Goal: Navigation & Orientation: Find specific page/section

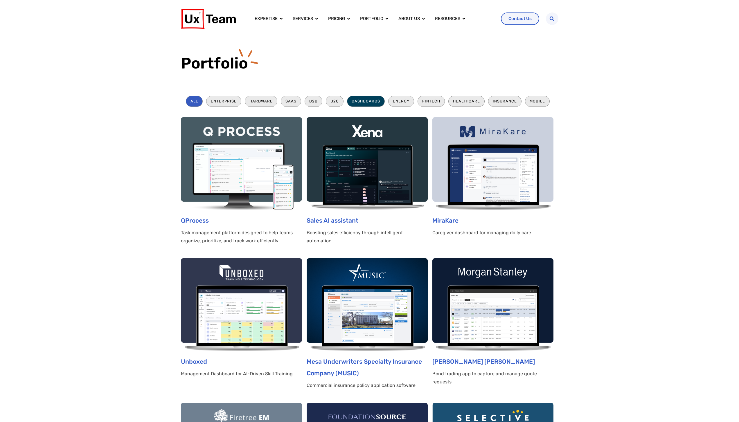
click at [360, 98] on li "Dashboards" at bounding box center [366, 101] width 38 height 11
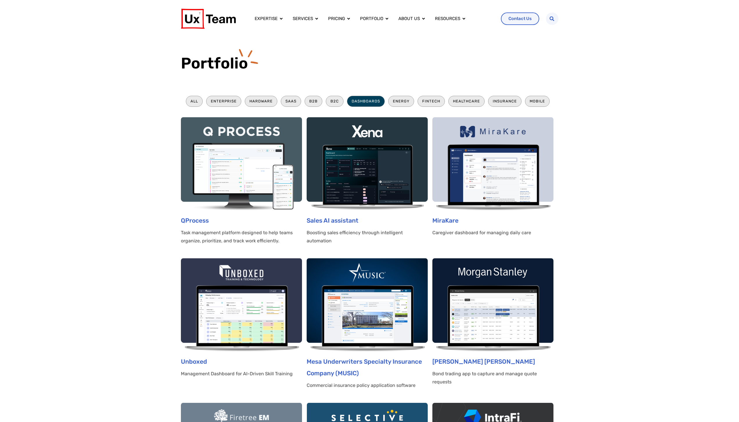
click at [360, 101] on li "Dashboards" at bounding box center [366, 101] width 38 height 11
click at [261, 327] on img at bounding box center [241, 305] width 121 height 93
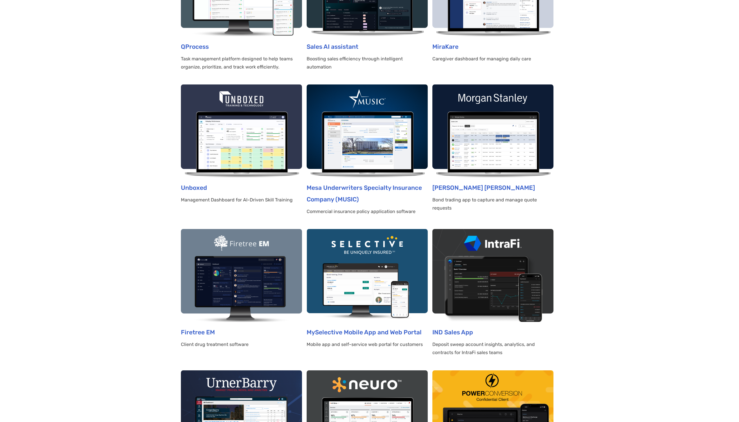
scroll to position [175, 0]
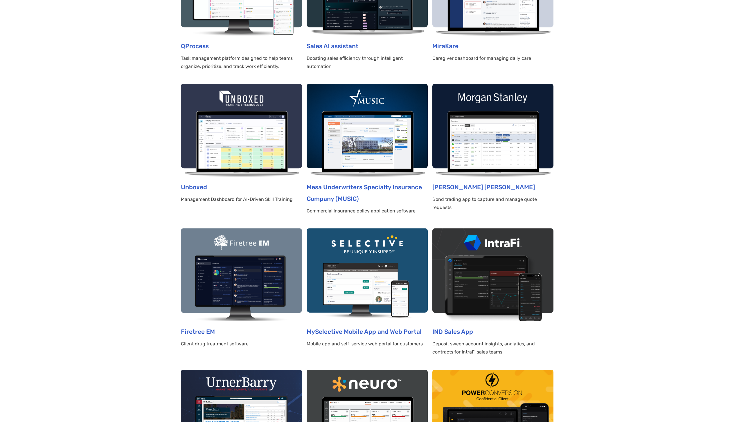
click at [235, 290] on img at bounding box center [241, 275] width 121 height 93
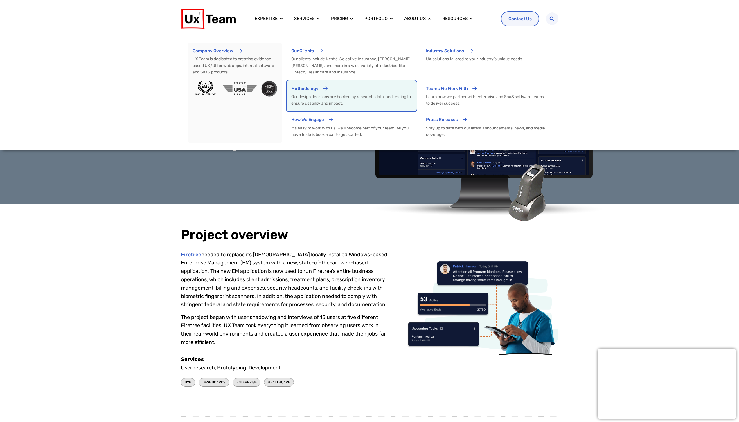
click at [307, 87] on span "Methodology" at bounding box center [304, 88] width 27 height 5
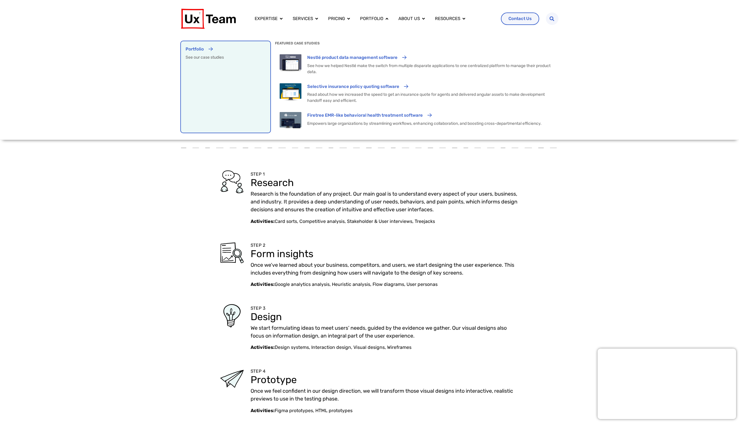
click at [206, 48] on div "Portfolio" at bounding box center [226, 51] width 80 height 11
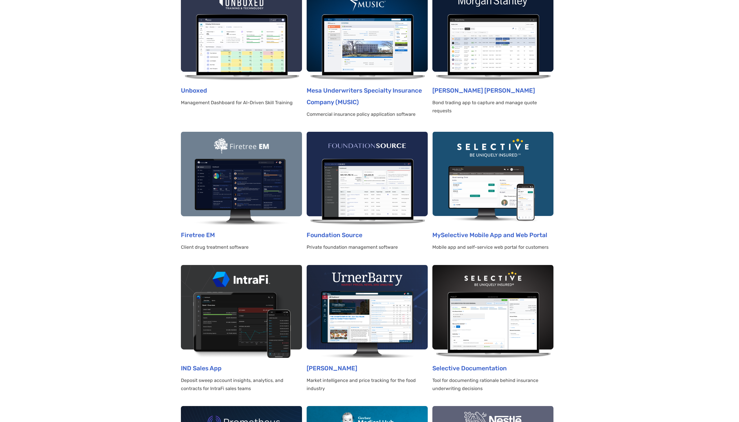
click at [246, 174] on img at bounding box center [241, 178] width 121 height 93
